Goal: Task Accomplishment & Management: Use online tool/utility

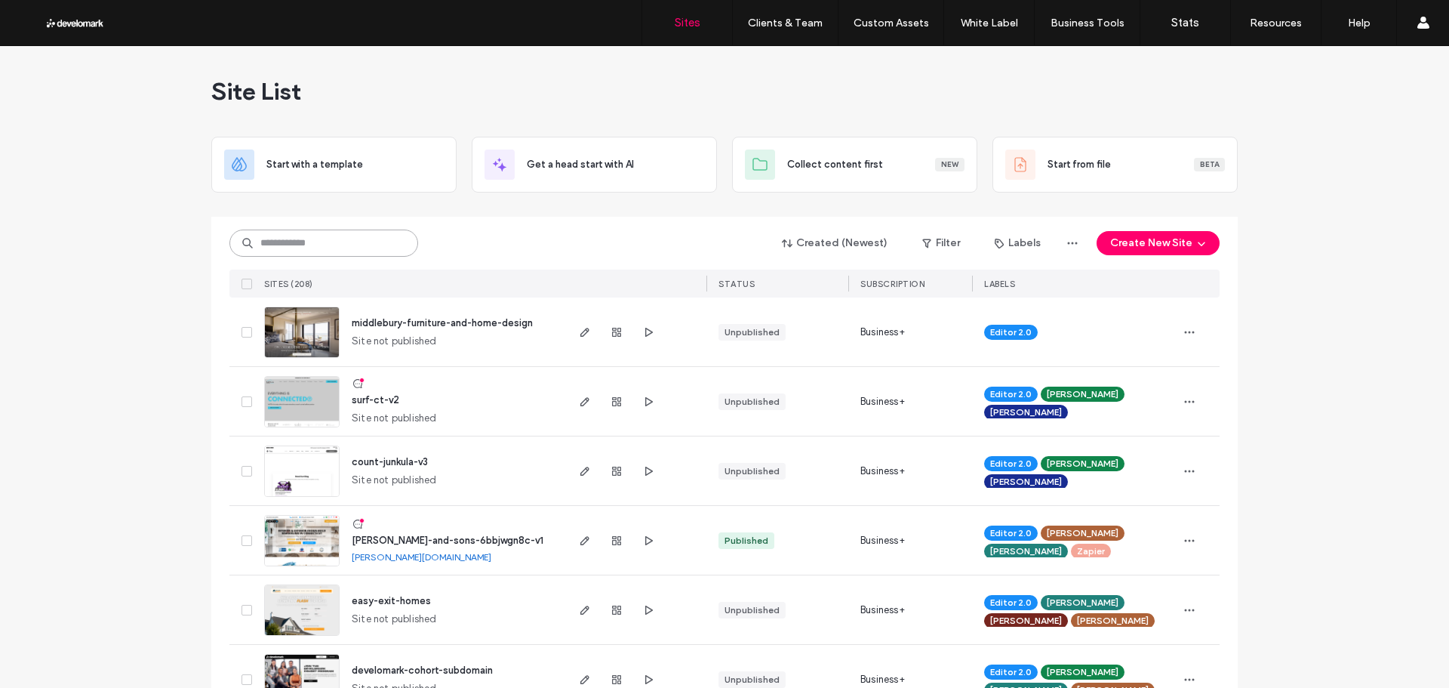
click at [293, 245] on input at bounding box center [323, 242] width 189 height 27
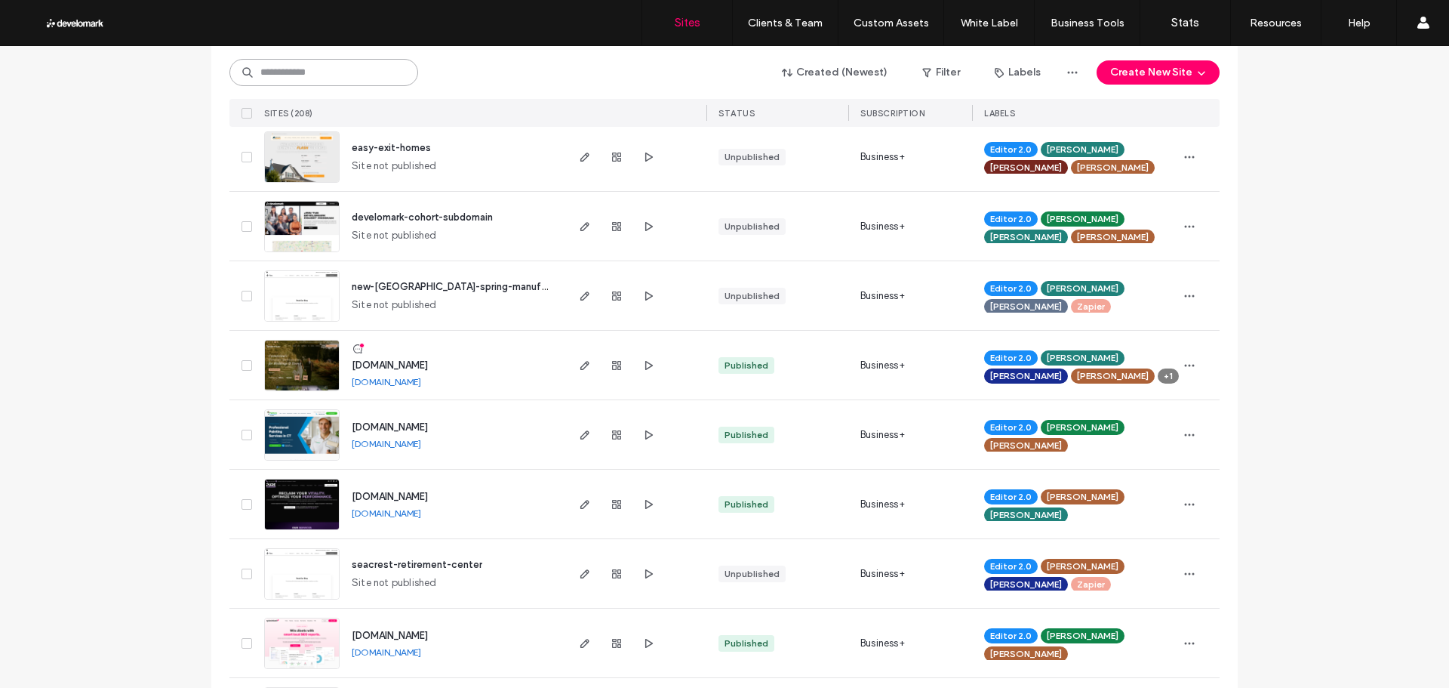
scroll to position [528, 0]
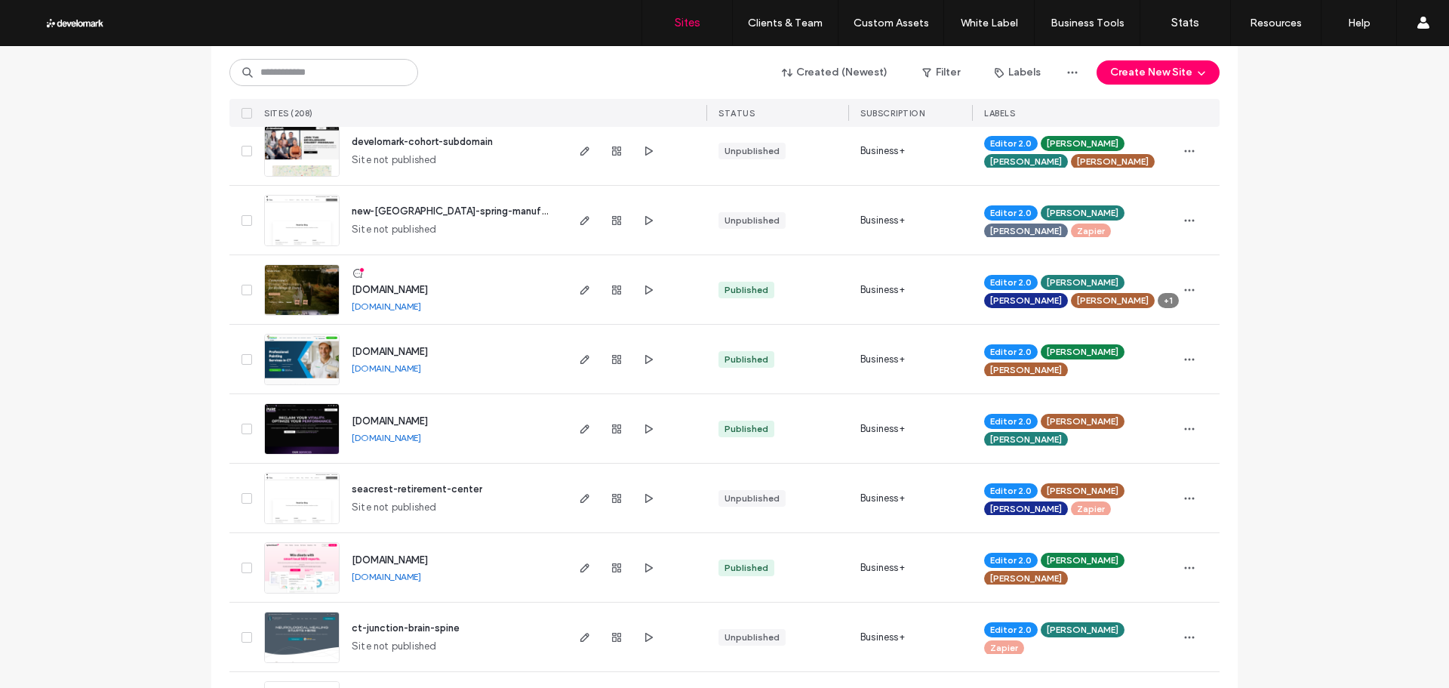
click at [428, 417] on span "www.pureperformancect.com" at bounding box center [390, 420] width 76 height 11
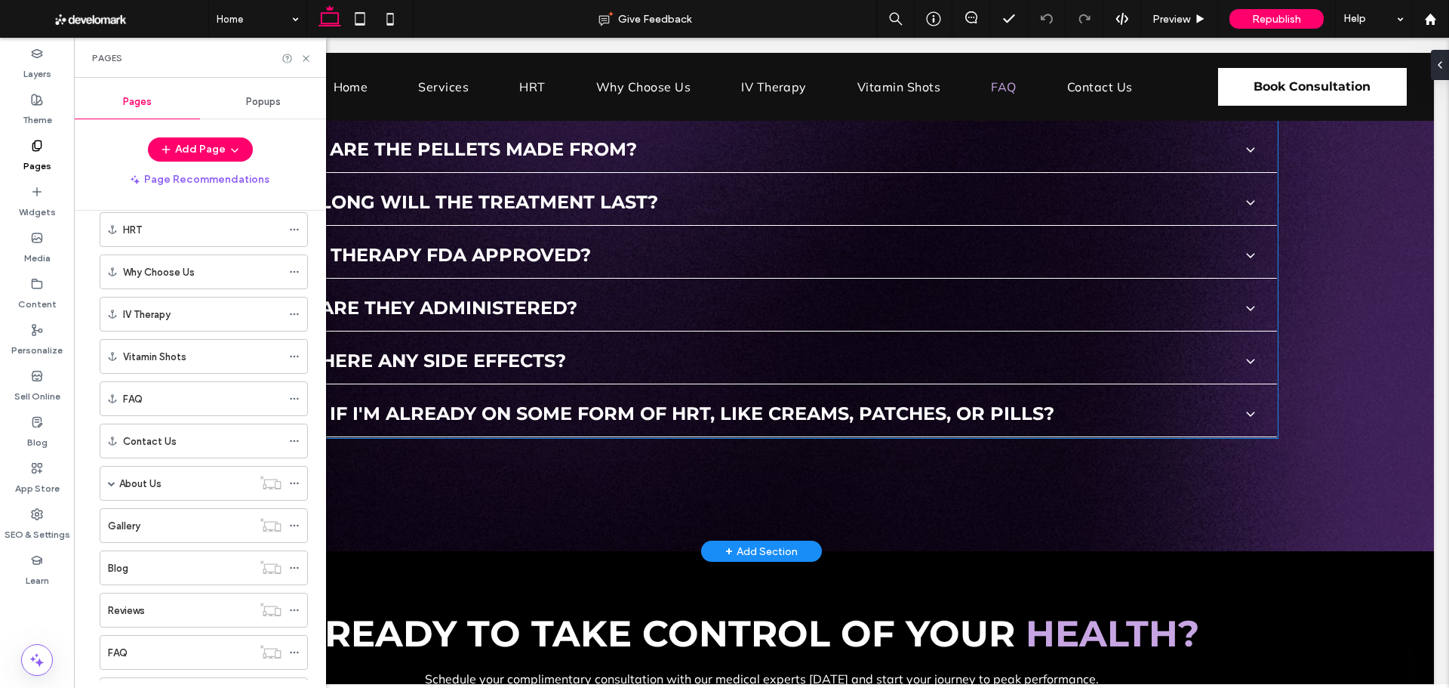
scroll to position [4605, 0]
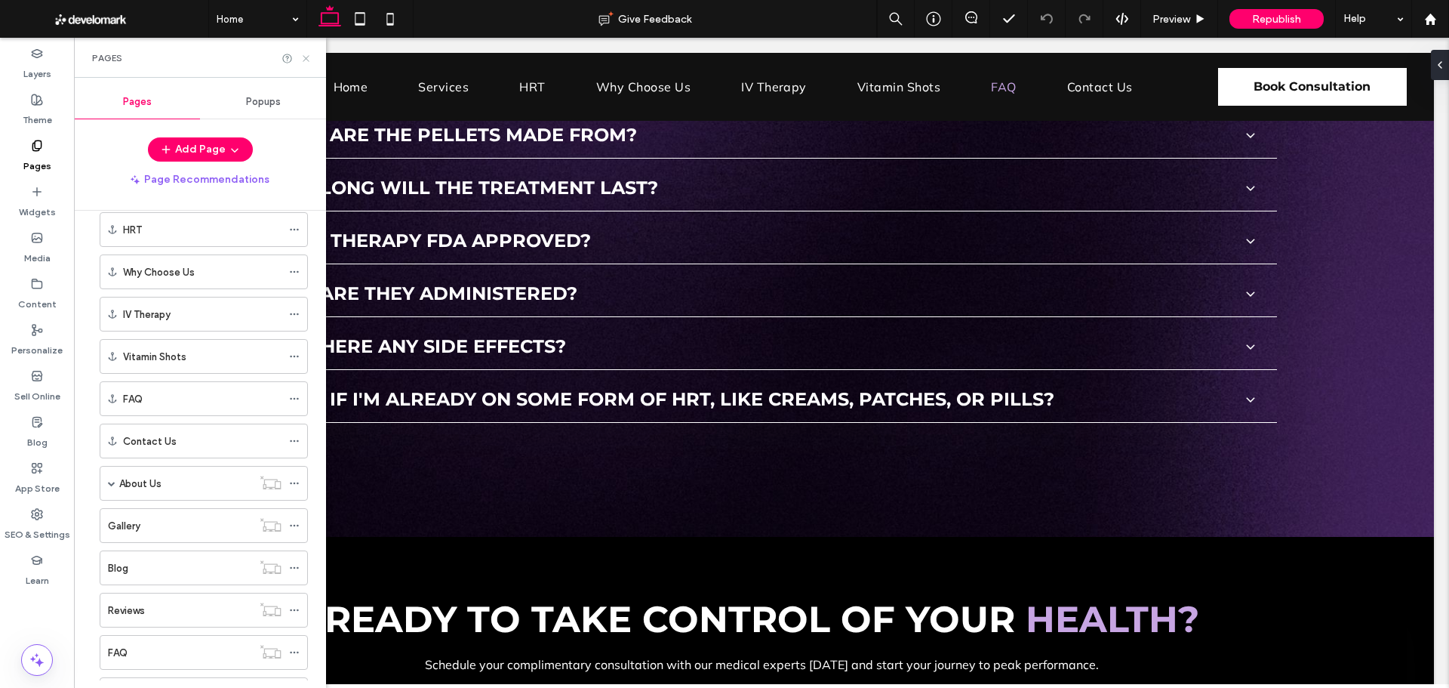
click at [307, 53] on icon at bounding box center [305, 58] width 11 height 11
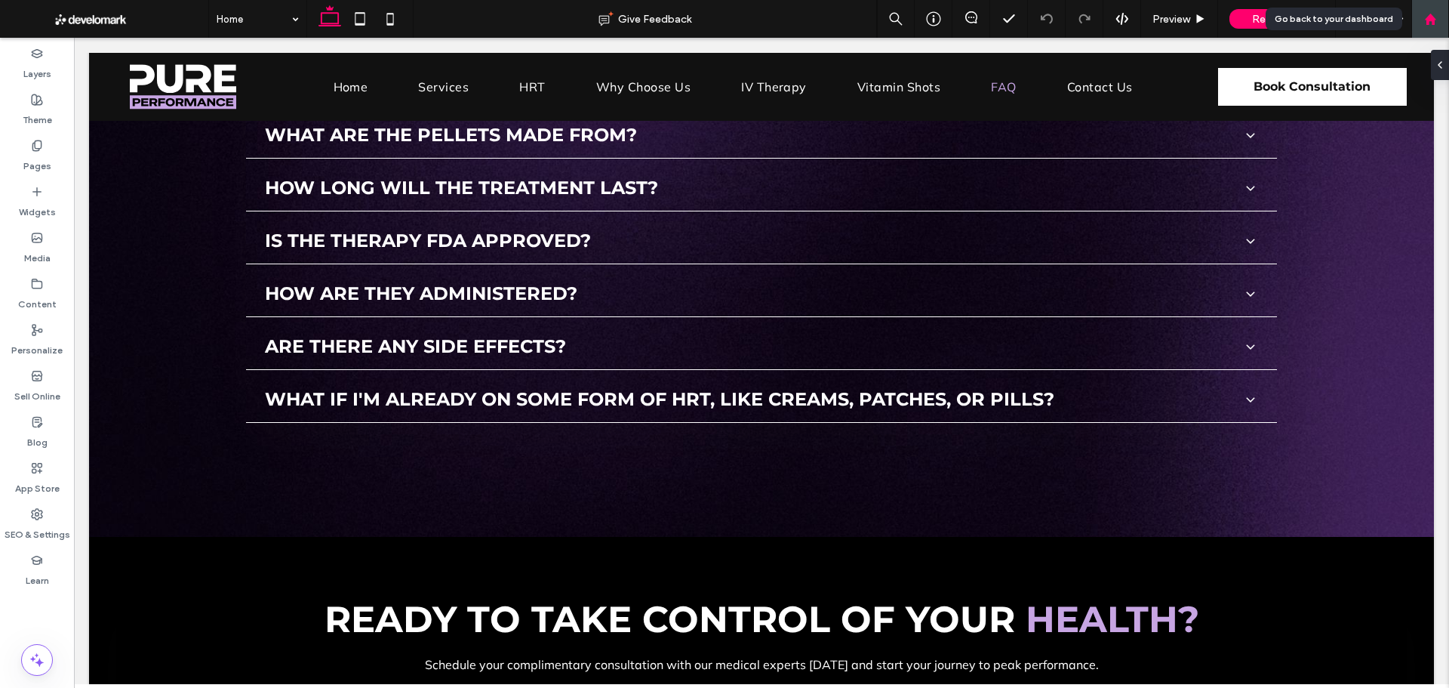
click at [1423, 13] on div at bounding box center [1430, 19] width 36 height 13
